Goal: Navigation & Orientation: Find specific page/section

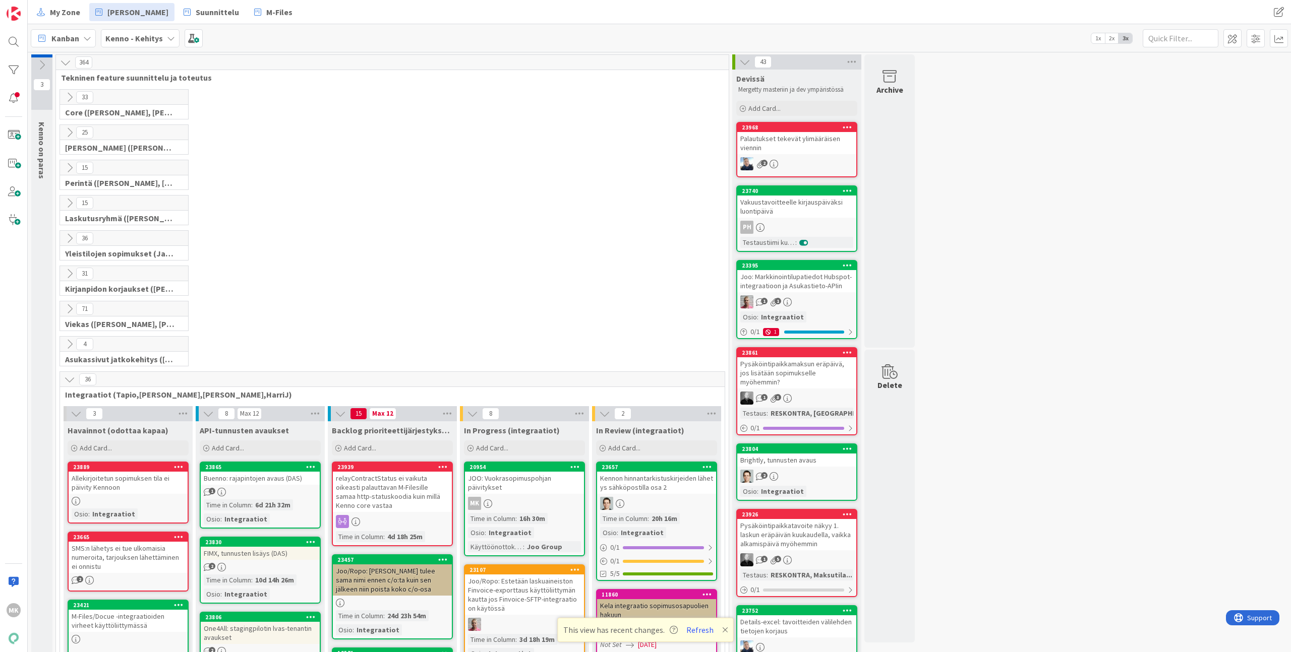
scroll to position [396, 0]
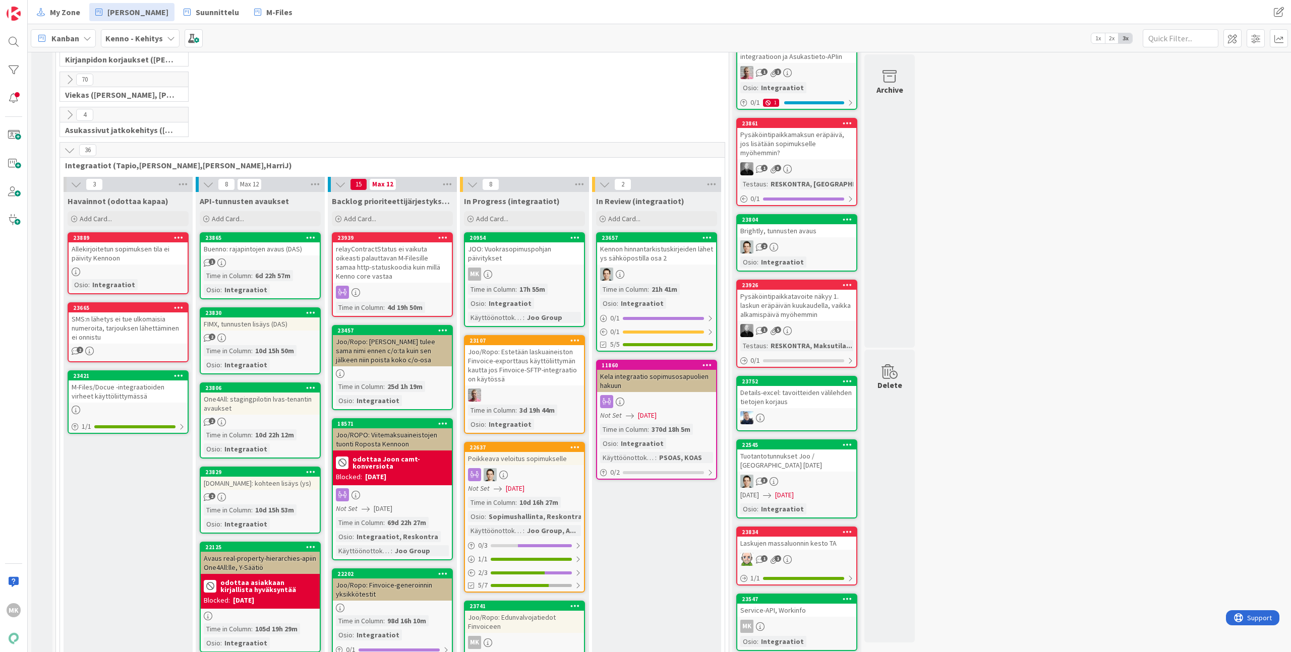
click at [517, 255] on div "JOO: Vuokrasopimuspohjan päivitykset" at bounding box center [524, 253] width 119 height 22
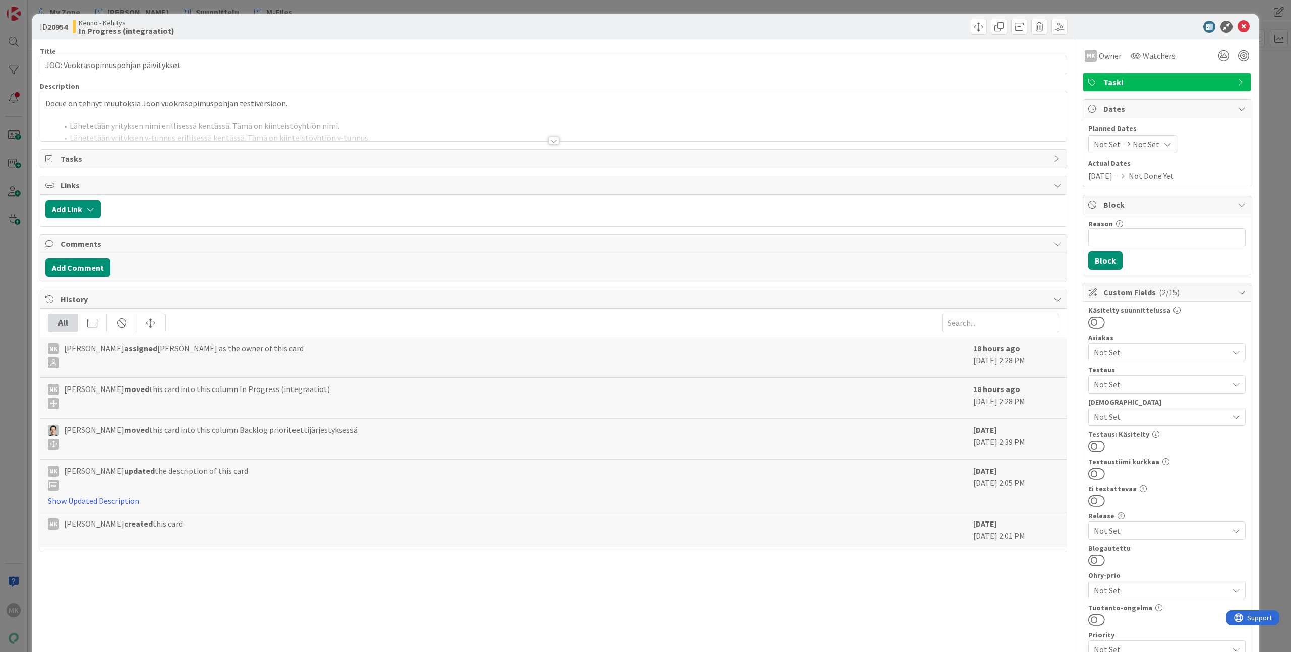
click at [543, 141] on div at bounding box center [553, 128] width 1026 height 26
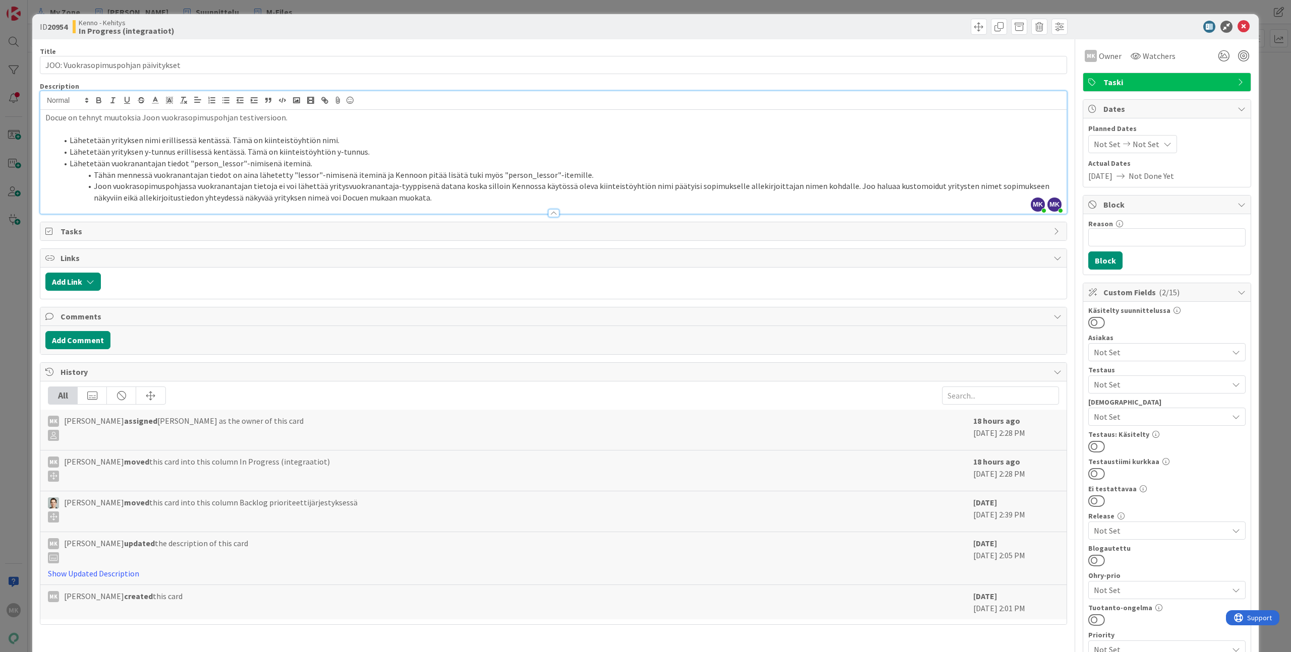
click at [126, 8] on div "ID 20954 Kenno - Kehitys In Progress (integraatiot) Title 36 / 128 JOO: Vuokras…" at bounding box center [645, 326] width 1291 height 652
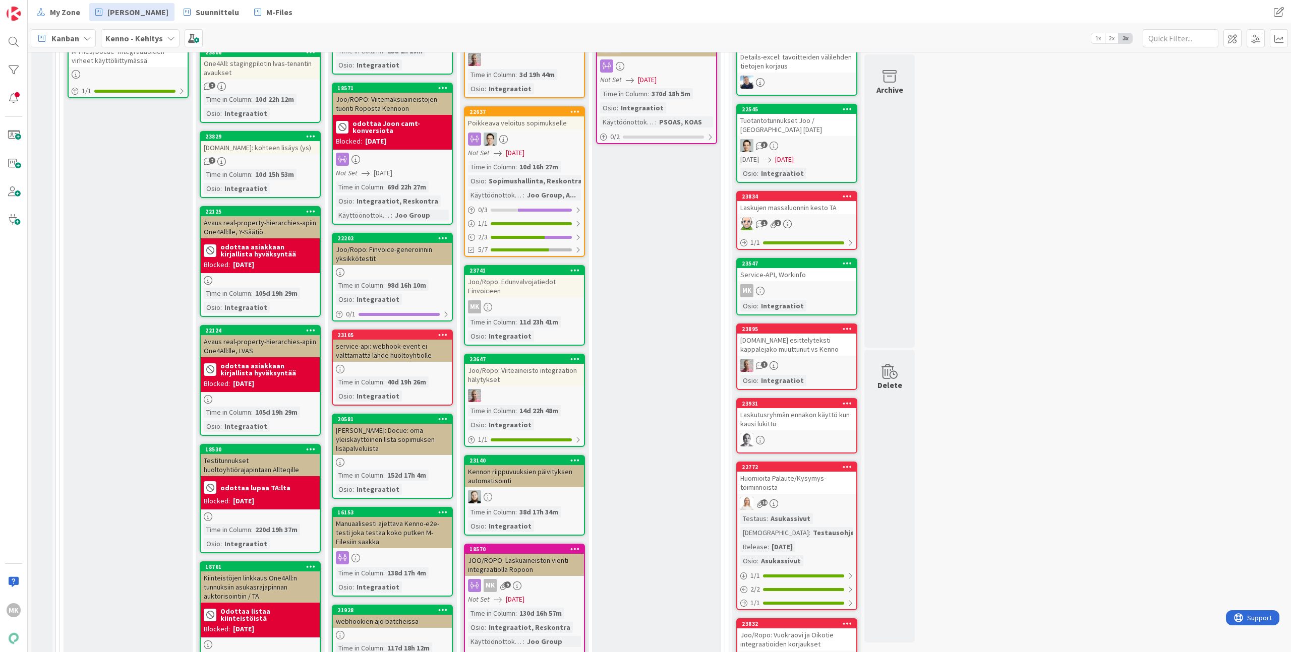
scroll to position [786, 0]
